Goal: Task Accomplishment & Management: Manage account settings

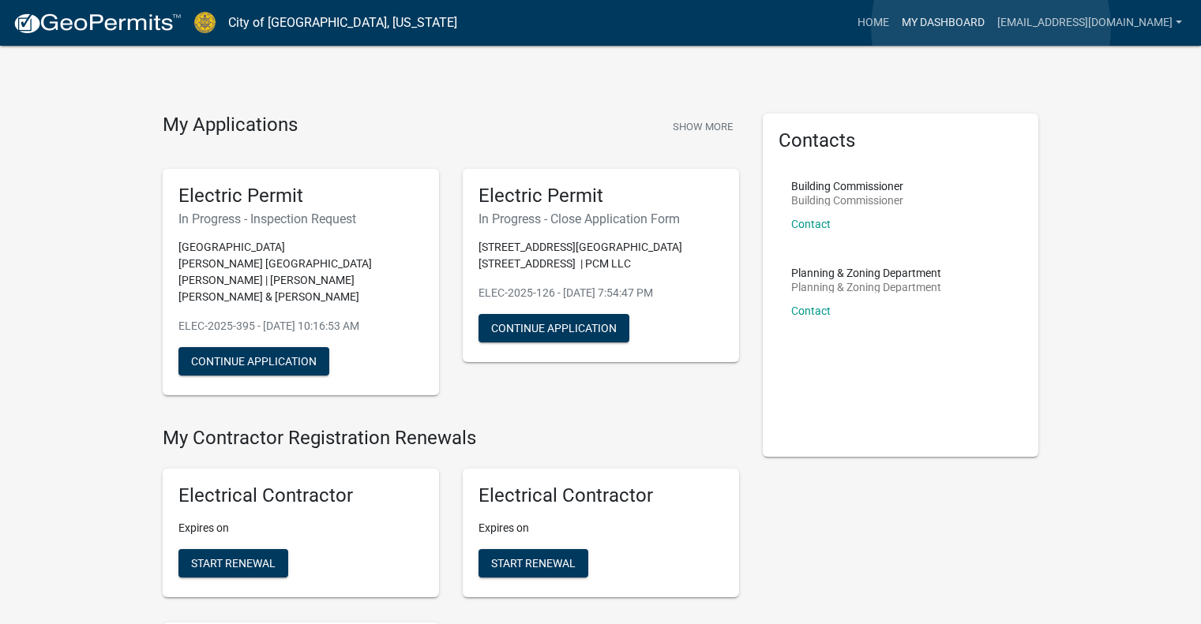
click at [991, 28] on link "My Dashboard" at bounding box center [943, 23] width 96 height 30
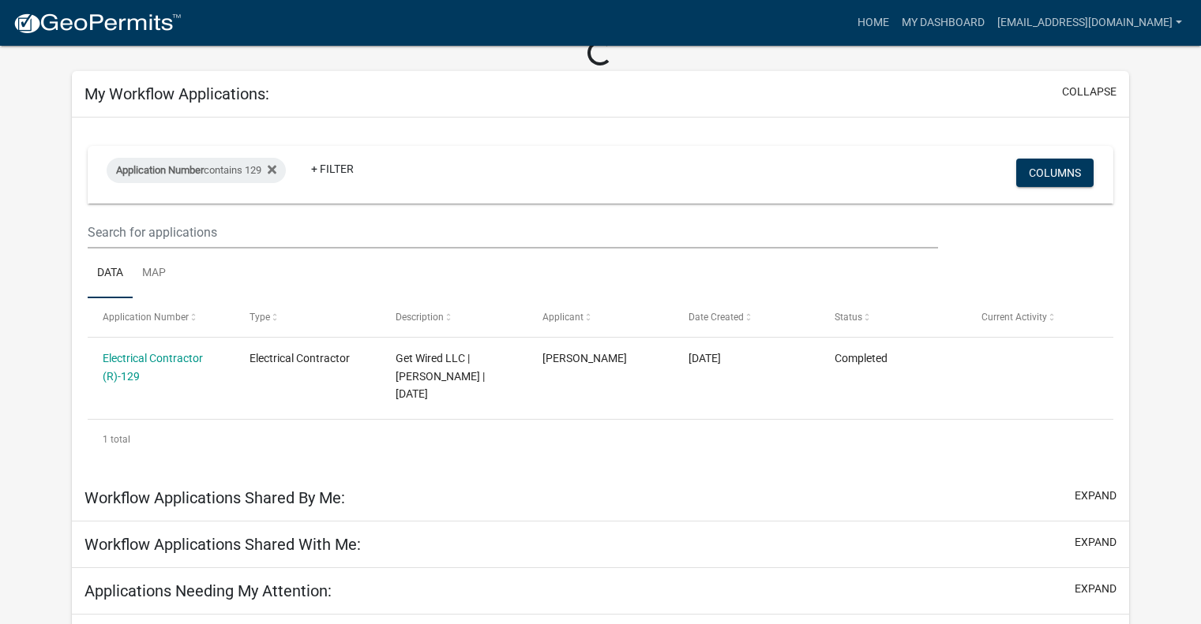
scroll to position [79, 0]
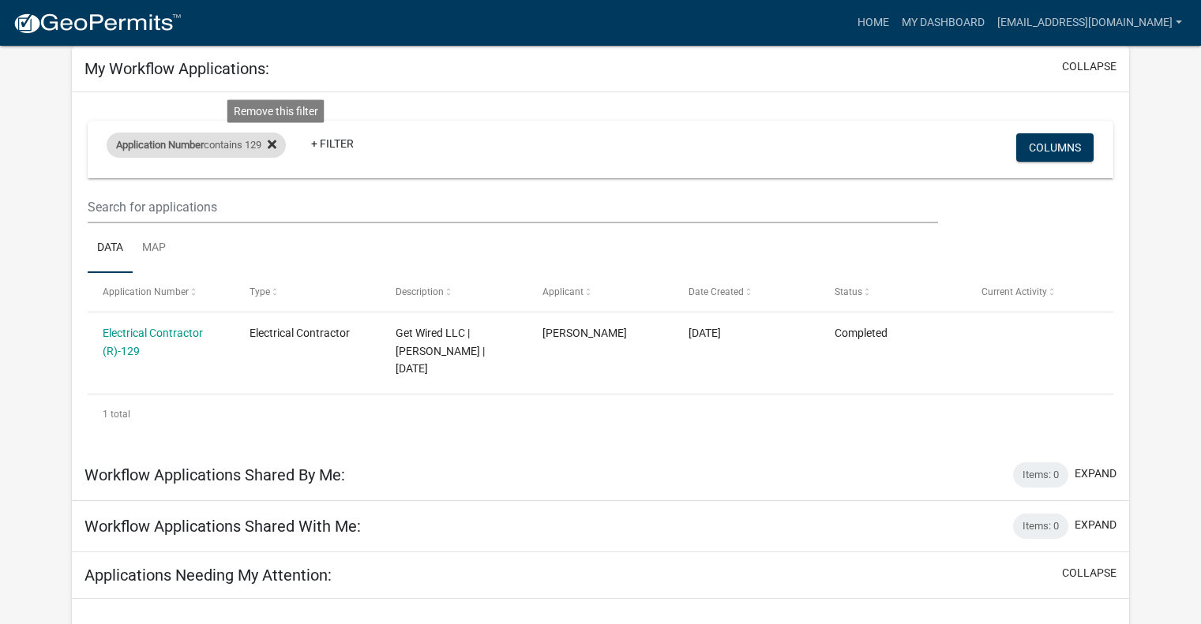
click at [276, 143] on icon at bounding box center [272, 144] width 9 height 9
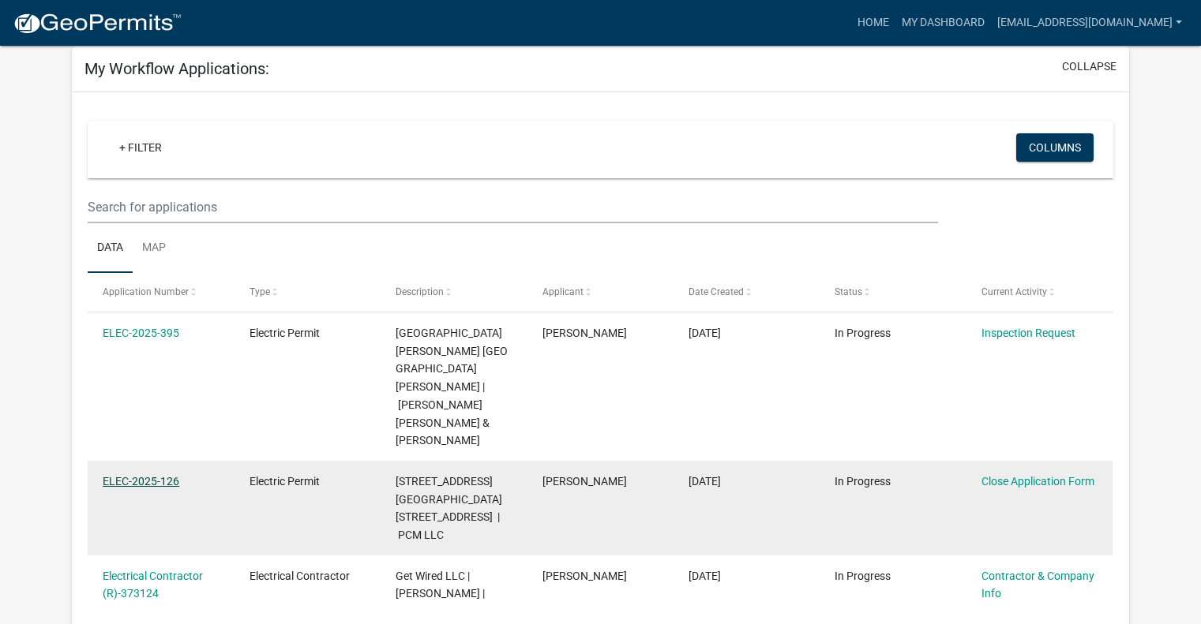
click at [138, 475] on link "ELEC-2025-126" at bounding box center [141, 481] width 77 height 13
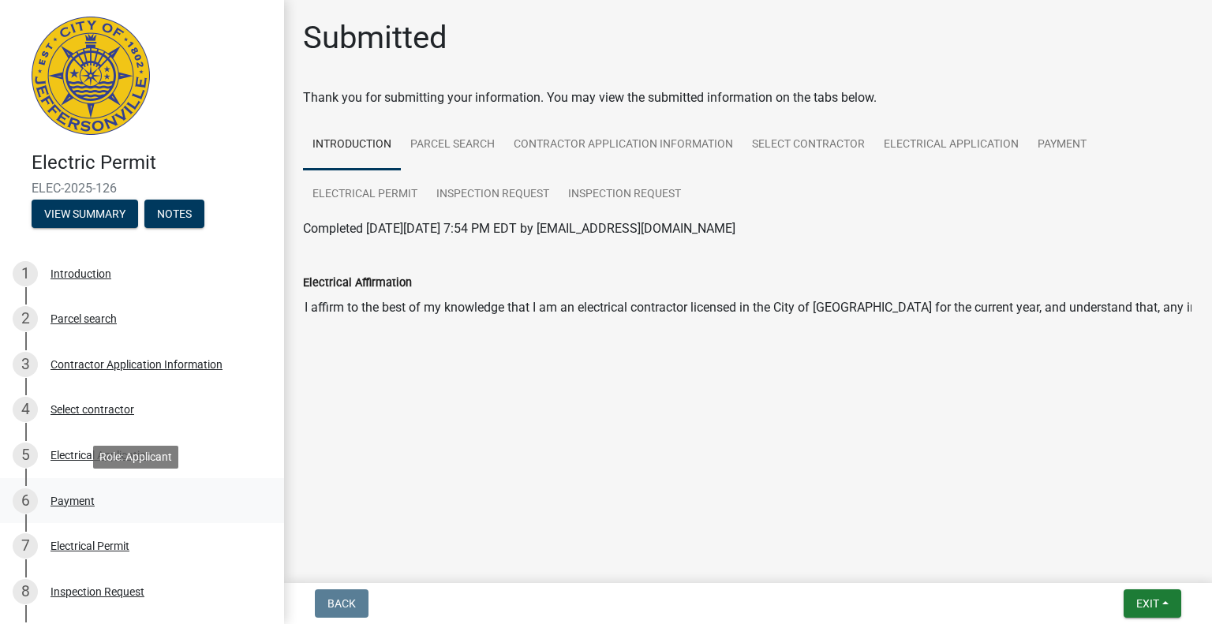
click at [80, 500] on div "Payment" at bounding box center [73, 501] width 44 height 11
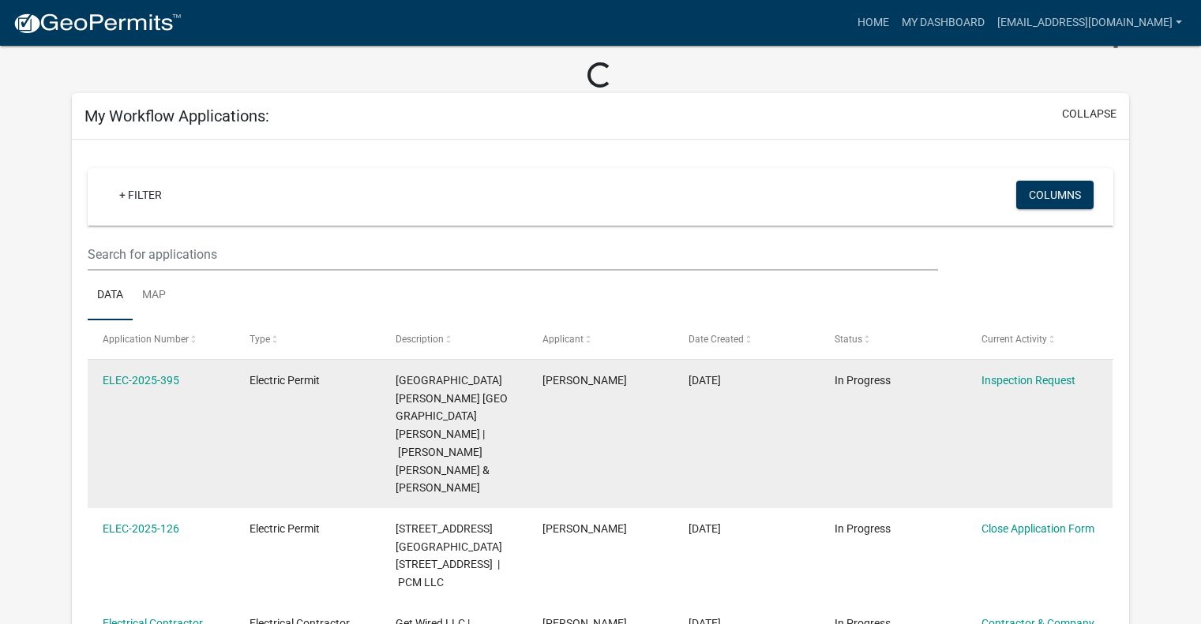
scroll to position [79, 0]
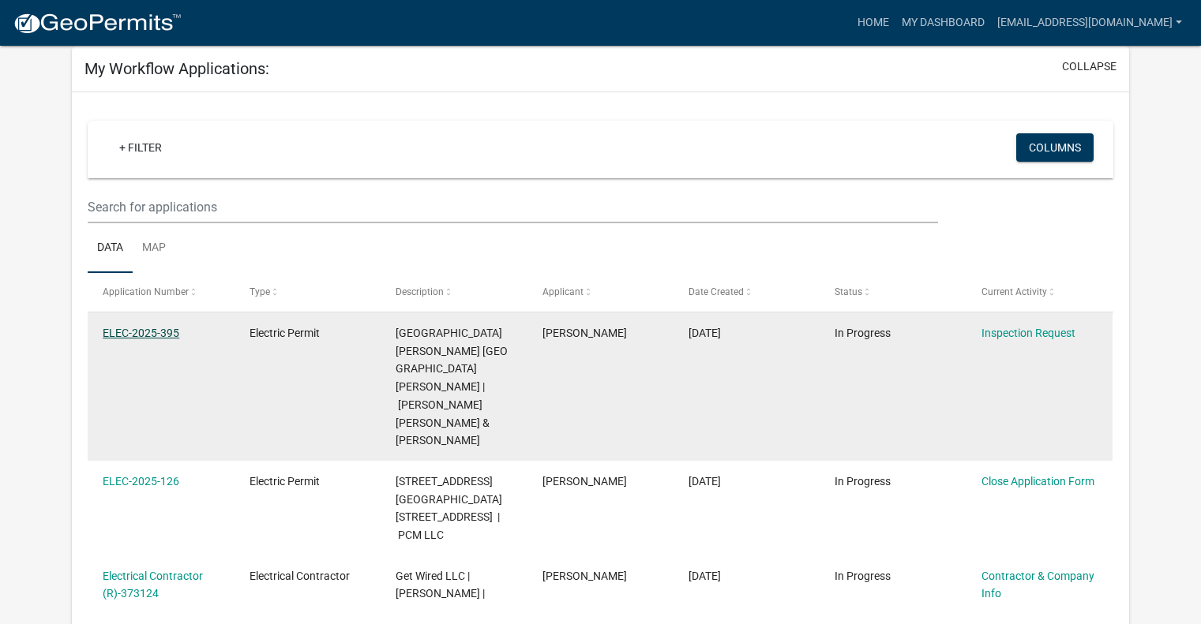
click at [150, 332] on link "ELEC-2025-395" at bounding box center [141, 333] width 77 height 13
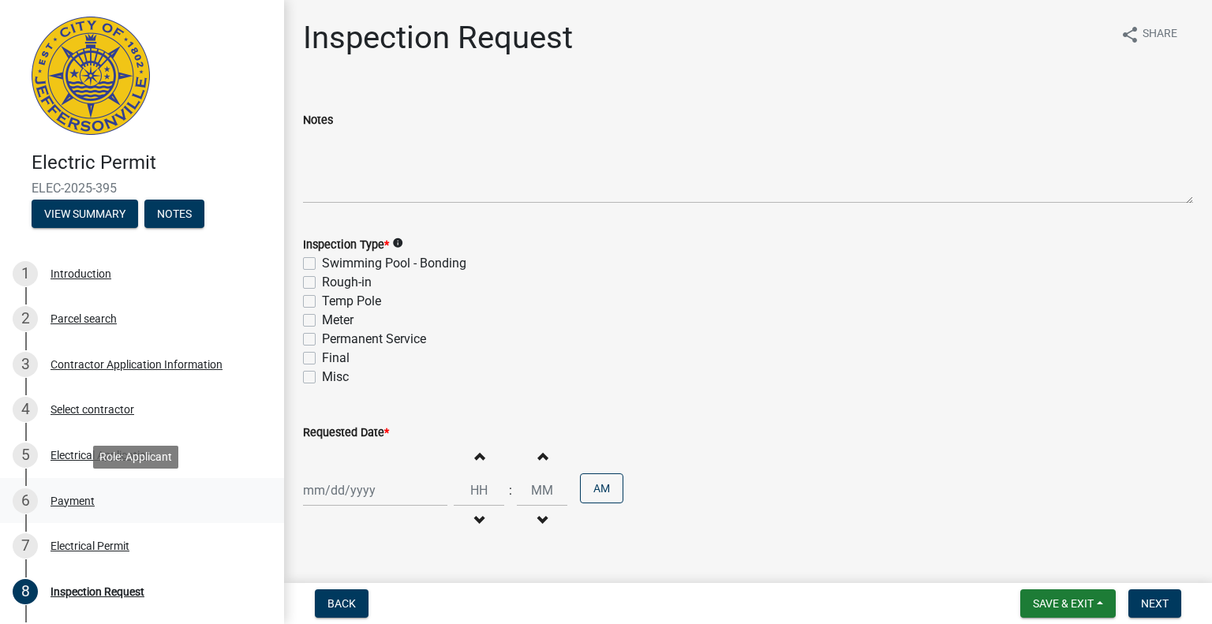
click at [66, 496] on div "Payment" at bounding box center [73, 501] width 44 height 11
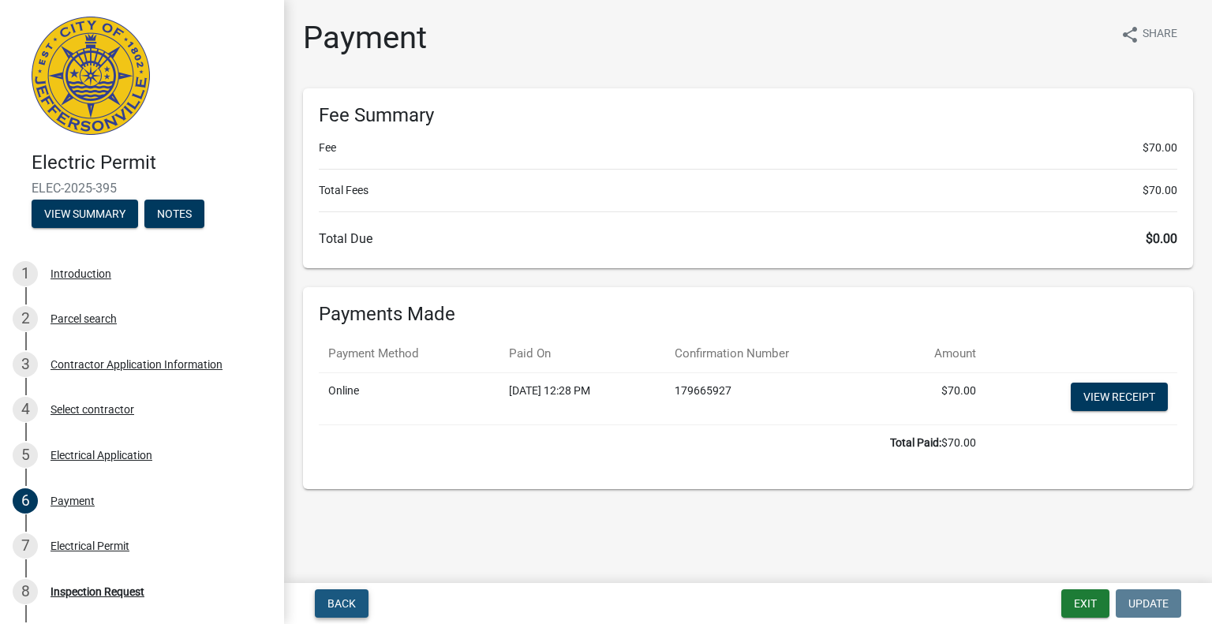
click at [338, 593] on button "Back" at bounding box center [342, 604] width 54 height 28
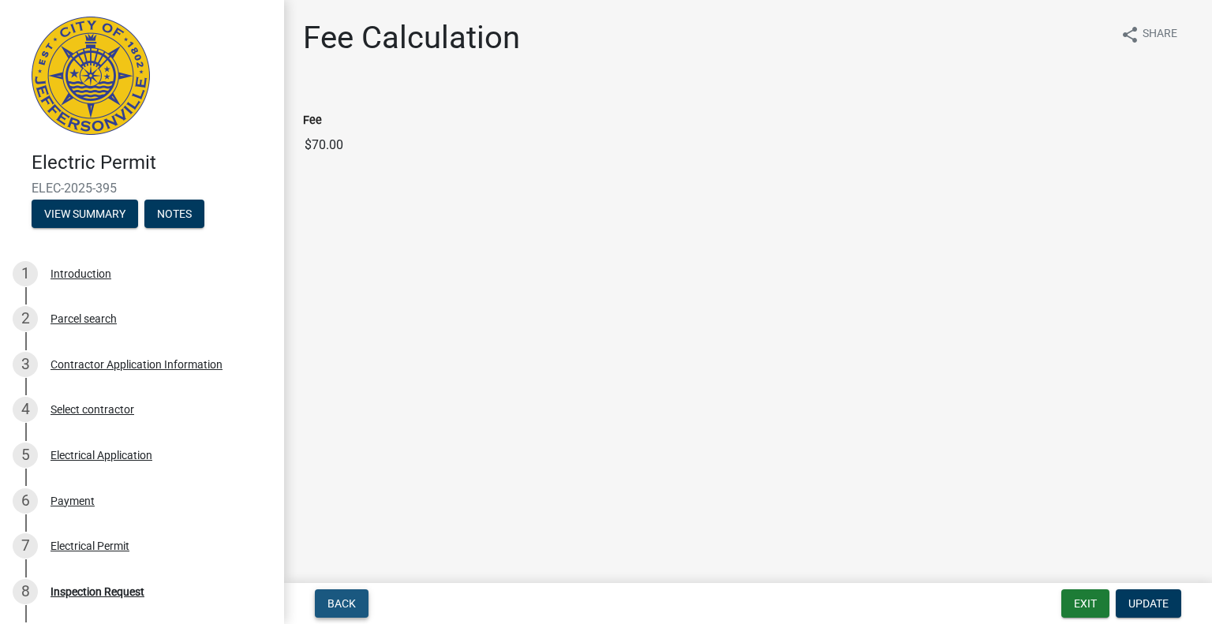
click at [347, 609] on span "Back" at bounding box center [342, 604] width 28 height 13
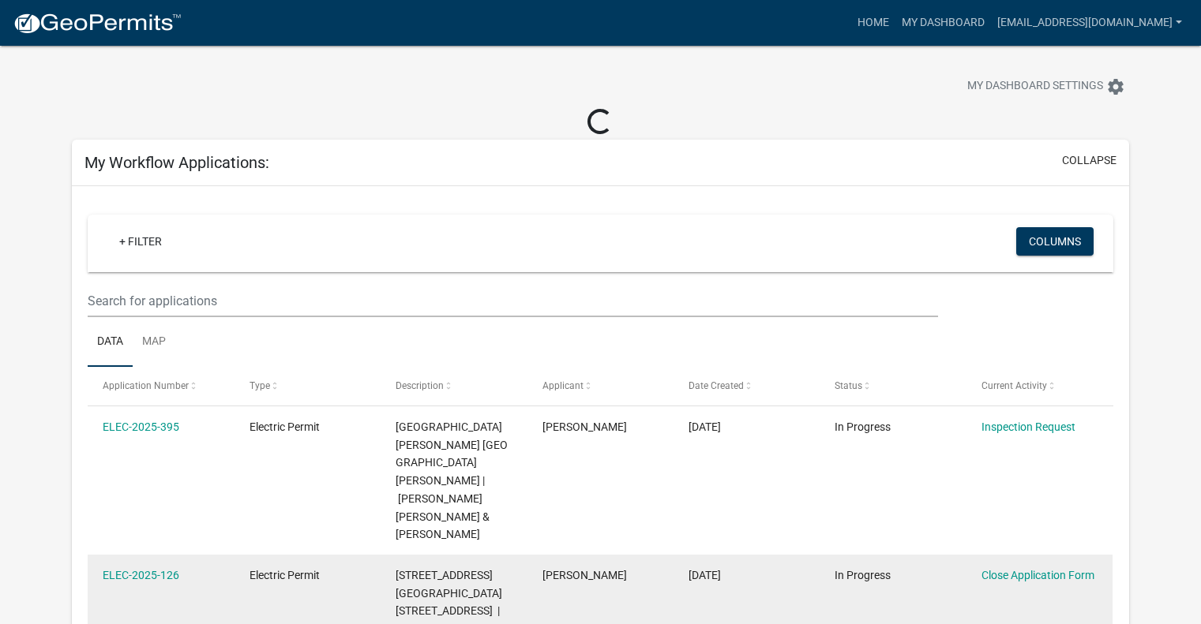
scroll to position [79, 0]
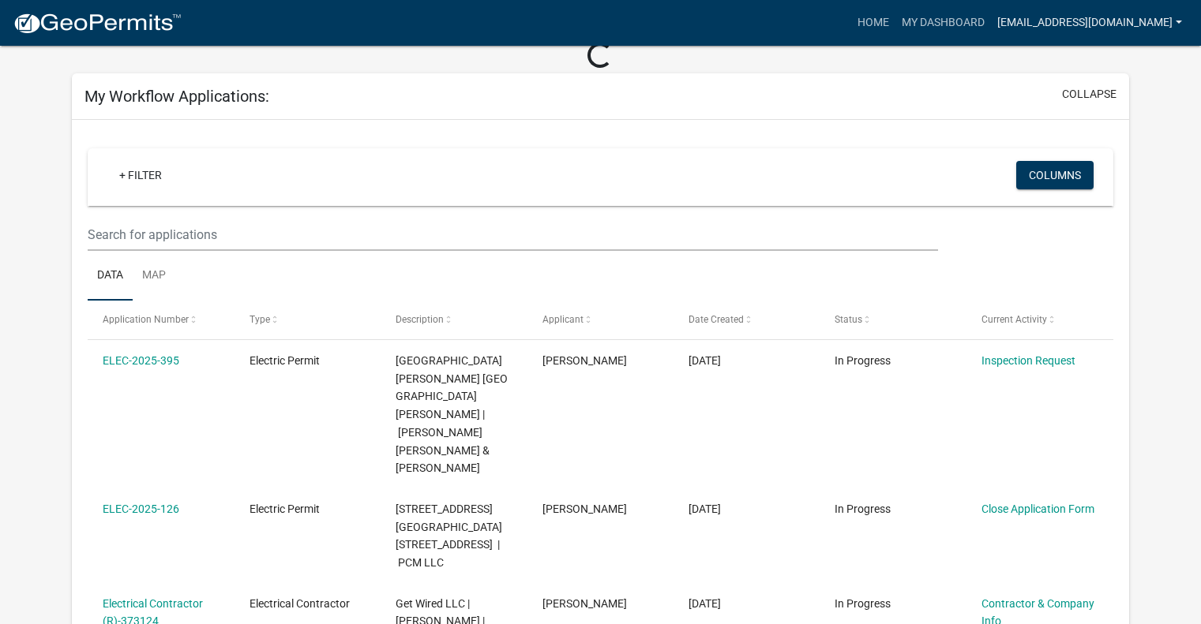
click at [1150, 20] on link "[EMAIL_ADDRESS][DOMAIN_NAME]" at bounding box center [1089, 23] width 197 height 30
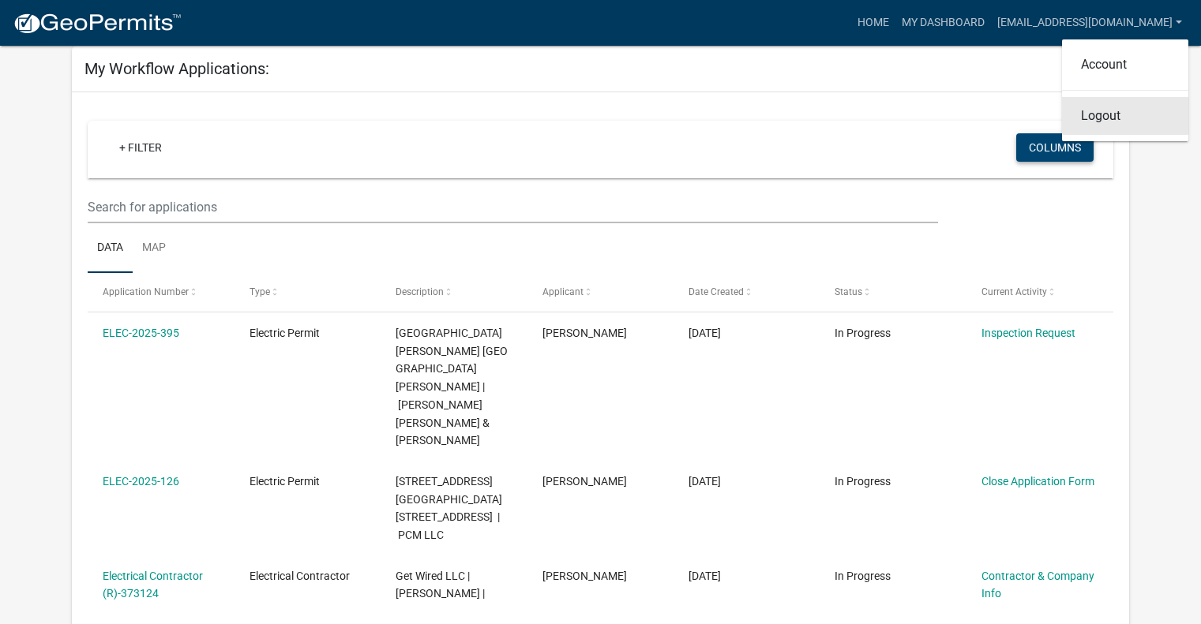
drag, startPoint x: 1096, startPoint y: 126, endPoint x: 1085, endPoint y: 140, distance: 17.4
click at [1094, 129] on link "Logout" at bounding box center [1125, 116] width 126 height 38
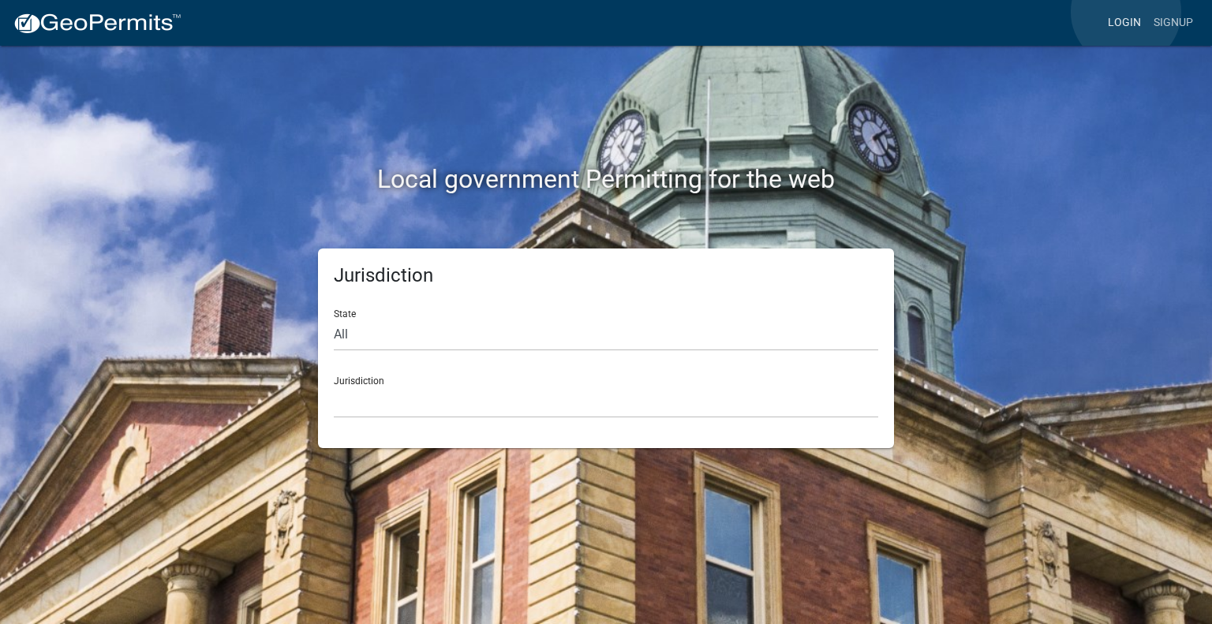
click at [1126, 12] on link "Login" at bounding box center [1125, 23] width 46 height 30
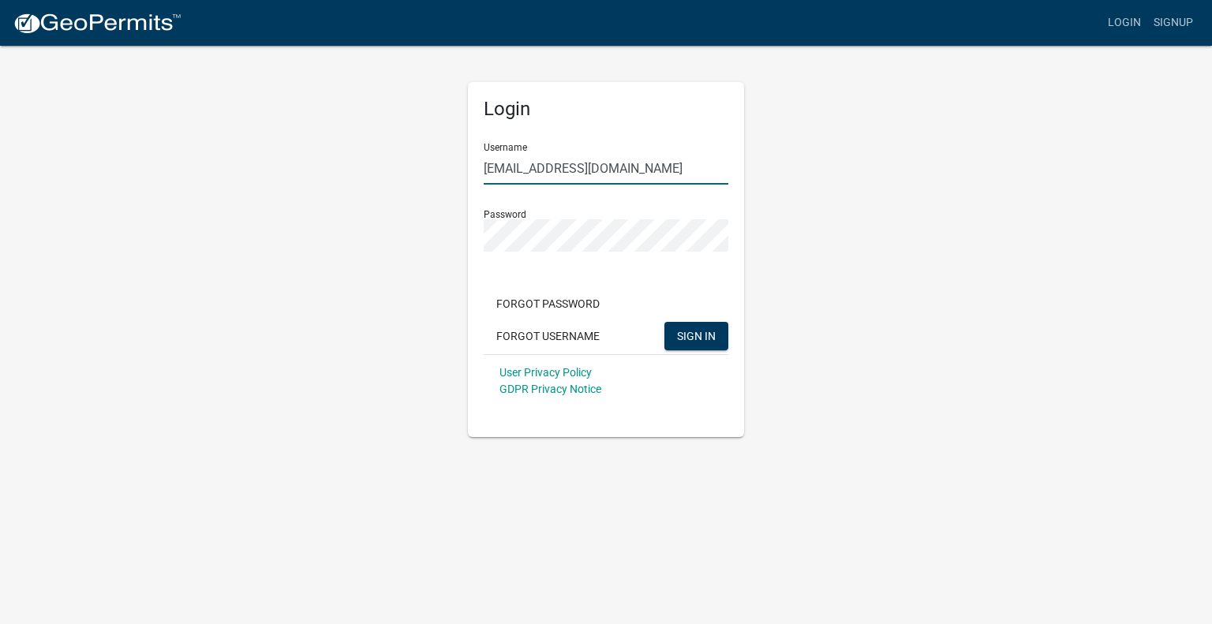
click at [624, 170] on input "[EMAIL_ADDRESS][DOMAIN_NAME]" at bounding box center [606, 168] width 245 height 32
type input "PJones"
click at [700, 346] on button "SIGN IN" at bounding box center [697, 336] width 64 height 28
